Goal: Information Seeking & Learning: Learn about a topic

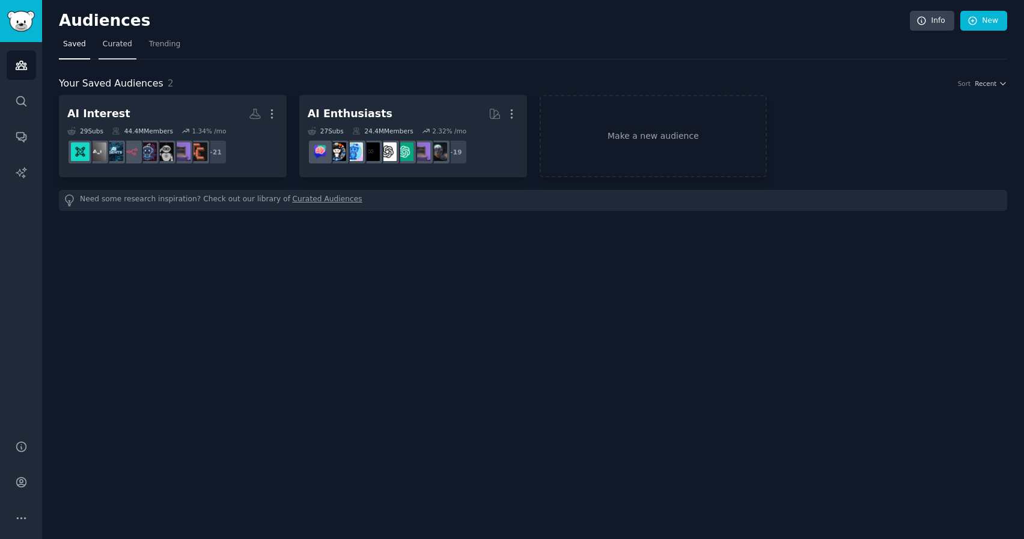
click at [113, 43] on span "Curated" at bounding box center [117, 44] width 29 height 11
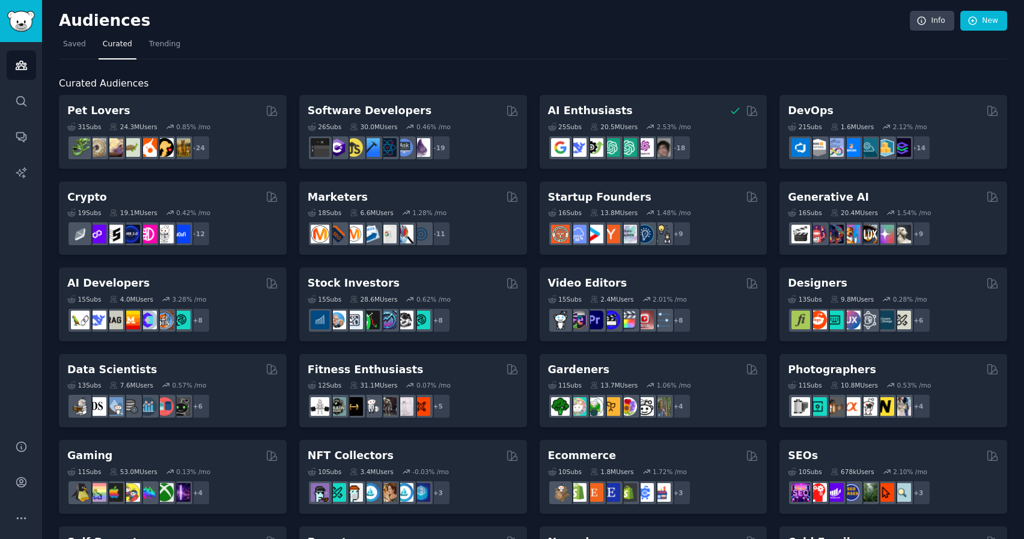
click at [141, 46] on nav "Saved Curated Trending" at bounding box center [533, 47] width 948 height 25
click at [149, 44] on span "Trending" at bounding box center [164, 44] width 31 height 11
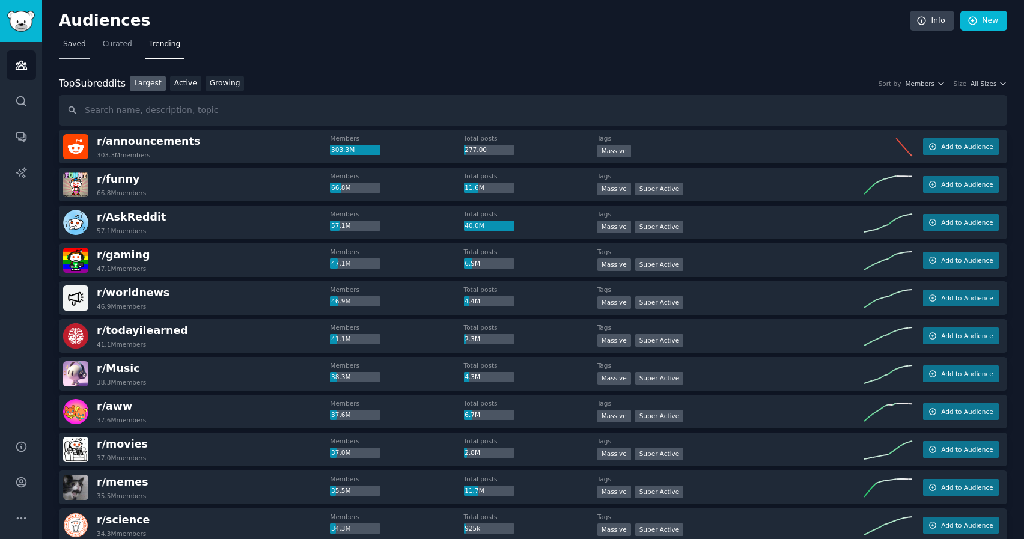
click at [73, 48] on span "Saved" at bounding box center [74, 44] width 23 height 11
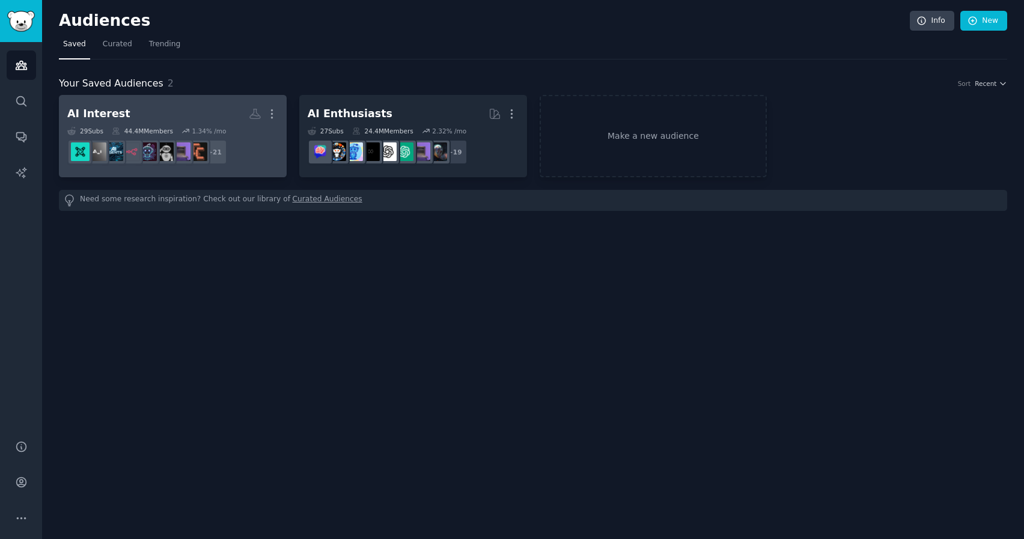
click at [185, 115] on h2 "AI Interest More" at bounding box center [172, 113] width 211 height 21
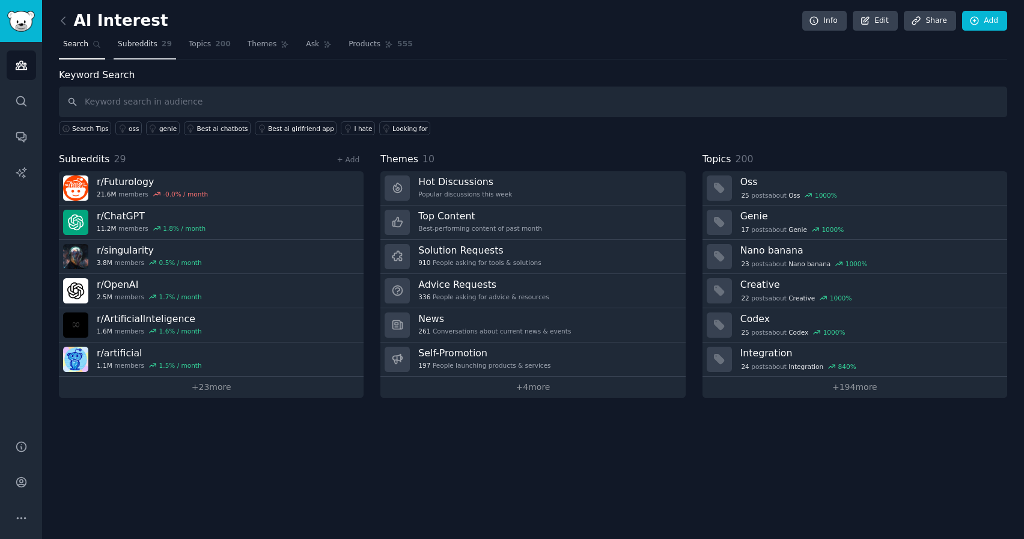
click at [139, 43] on span "Subreddits" at bounding box center [138, 44] width 40 height 11
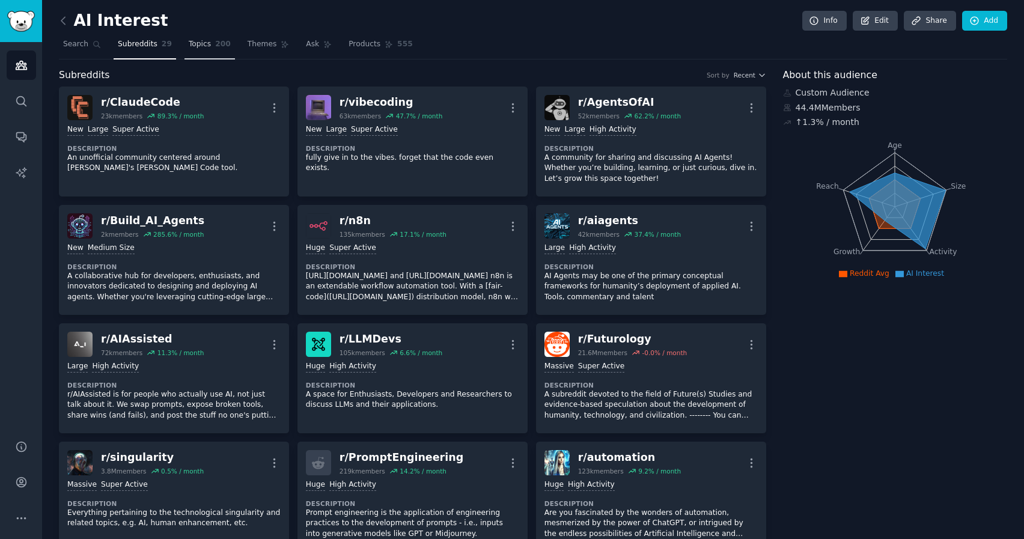
click at [186, 42] on link "Topics 200" at bounding box center [210, 47] width 50 height 25
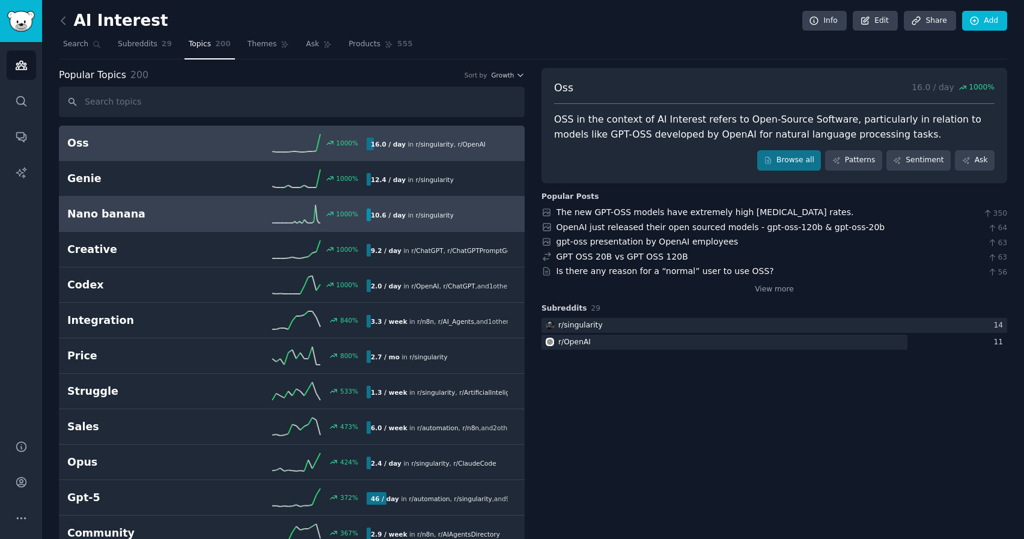
click at [227, 209] on div "1000 %" at bounding box center [292, 214] width 150 height 18
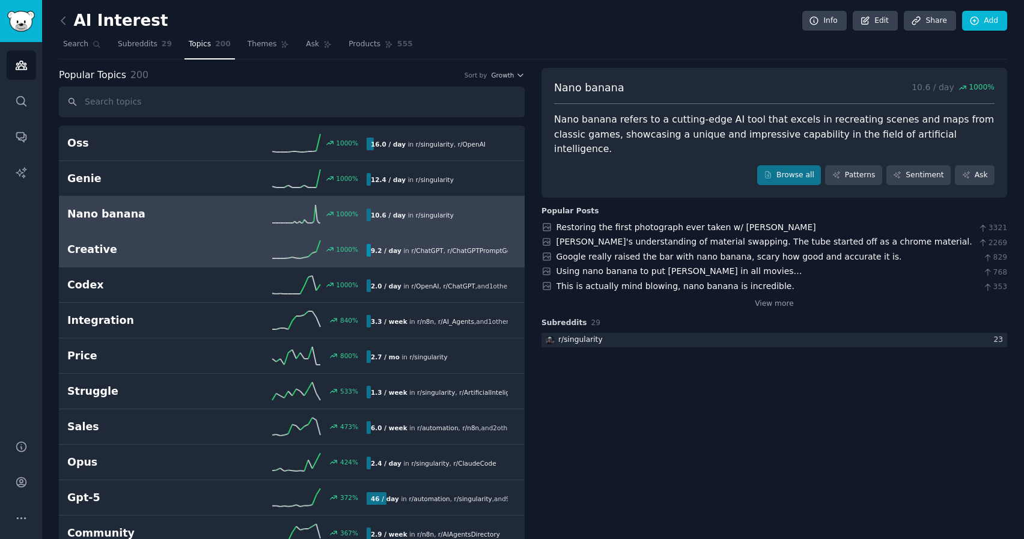
click at [225, 252] on div "1000 %" at bounding box center [292, 249] width 150 height 18
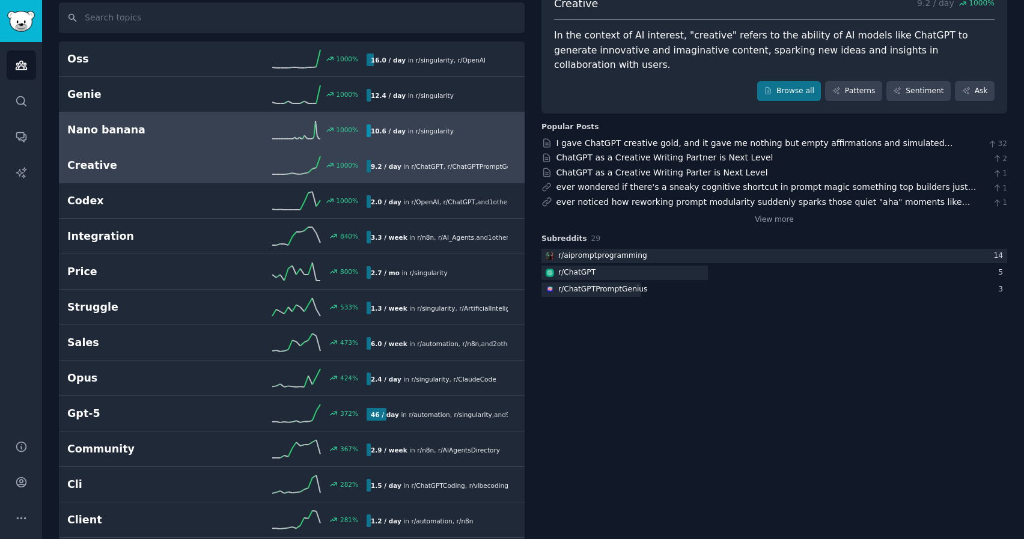
scroll to position [160, 0]
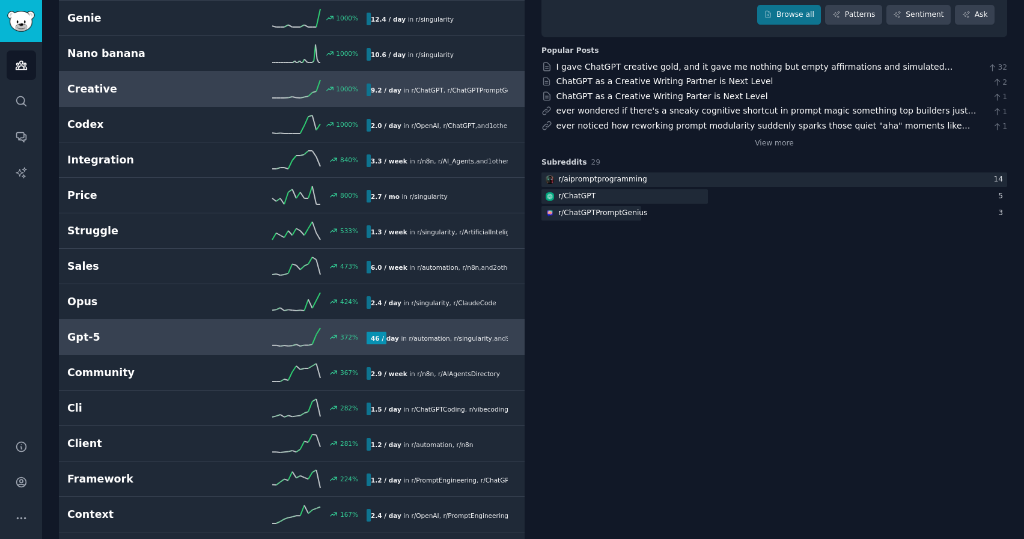
click at [176, 337] on h2 "Gpt-5" at bounding box center [142, 337] width 150 height 15
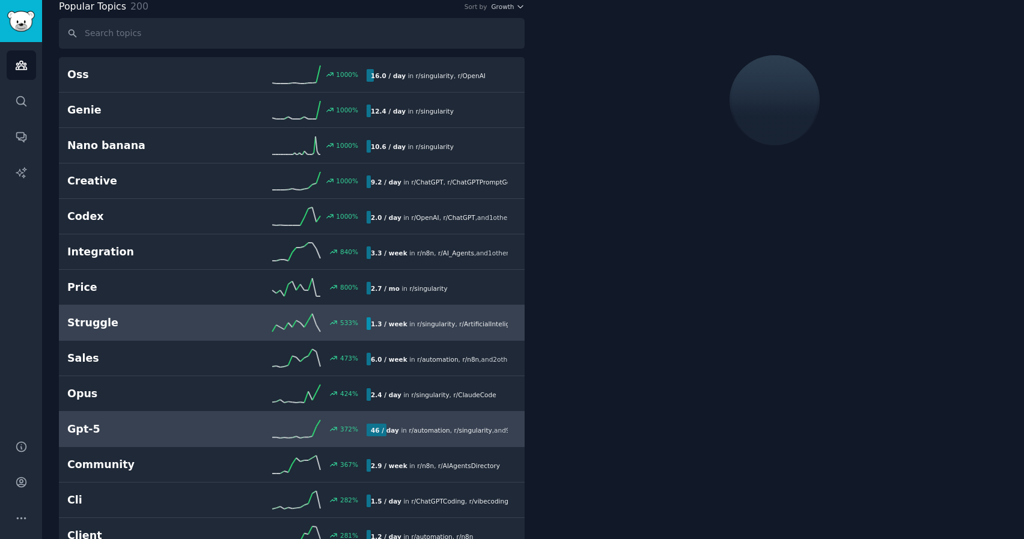
scroll to position [68, 0]
